Goal: Transaction & Acquisition: Purchase product/service

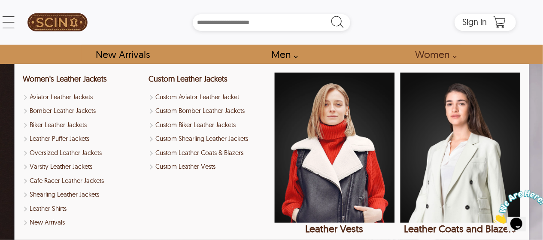
click at [455, 56] on link "Women" at bounding box center [433, 54] width 56 height 19
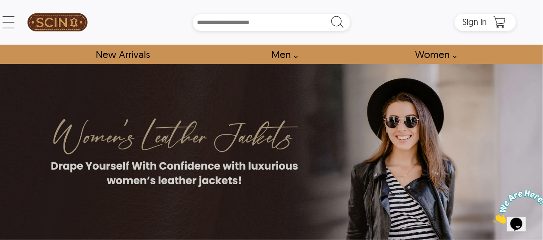
click at [455, 55] on link "Women" at bounding box center [433, 54] width 56 height 19
click at [442, 53] on link "Women" at bounding box center [433, 54] width 56 height 19
click at [27, 20] on div "← Menu New Arrivals Men Leather Jackets Aviator Leather Jackets Bomber Leather …" at bounding box center [271, 22] width 488 height 45
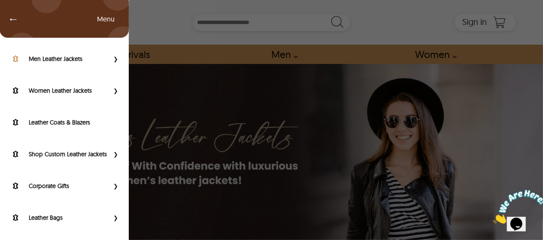
scroll to position [86, 0]
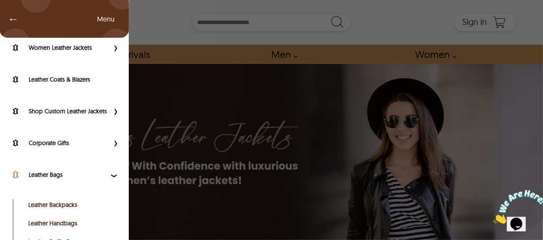
click at [64, 179] on label "Leather Bags" at bounding box center [69, 174] width 80 height 9
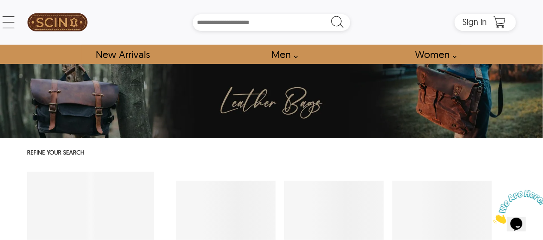
select select "********"
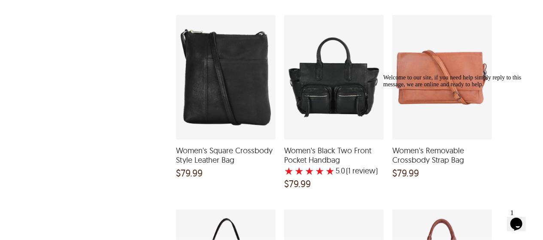
scroll to position [558, 0]
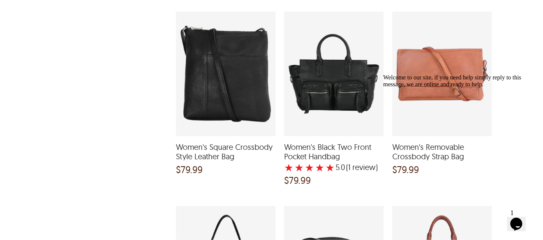
click at [225, 105] on div "Women's Square Crossbody Style Leather Bag and a price of $79.99" at bounding box center [226, 74] width 100 height 124
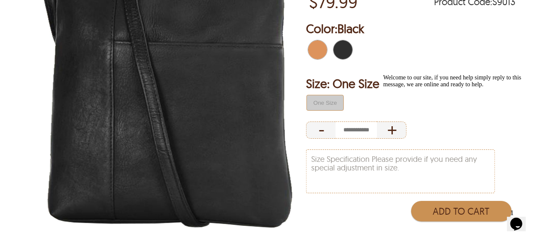
scroll to position [172, 0]
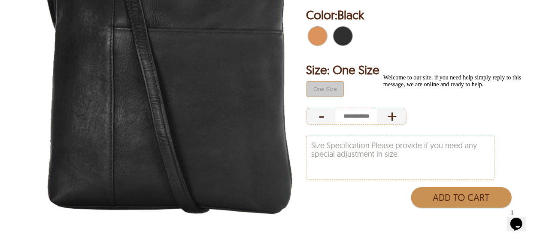
select select "********"
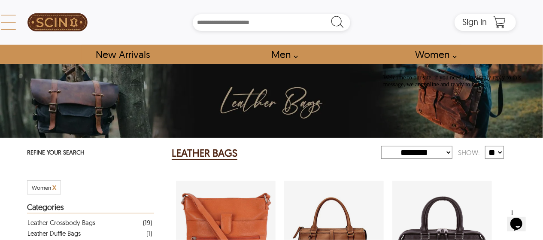
click at [27, 26] on div "← Menu New Arrivals Men Leather Jackets Aviator Leather Jackets Bomber Leather …" at bounding box center [271, 22] width 488 height 45
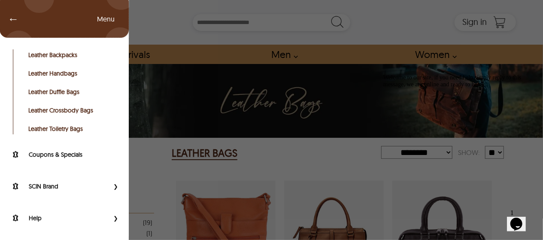
scroll to position [242, 0]
